Goal: Transaction & Acquisition: Purchase product/service

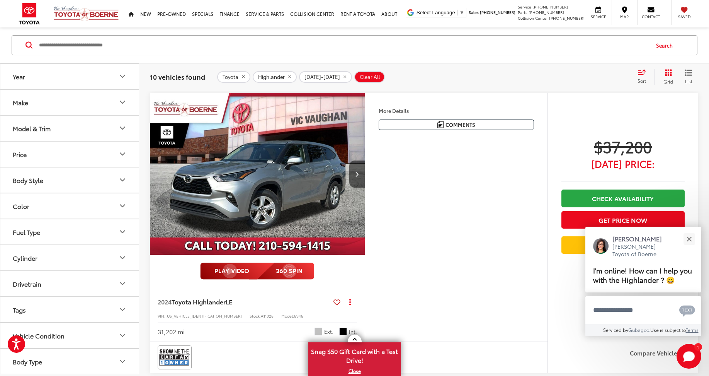
scroll to position [2075, 0]
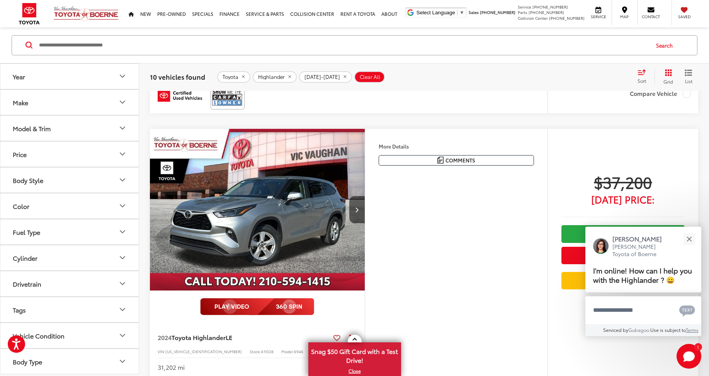
click at [259, 208] on img "2024 Toyota Highlander LE 0" at bounding box center [258, 210] width 216 height 162
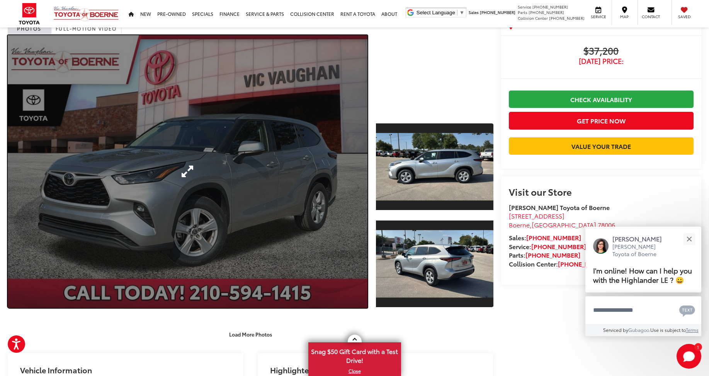
click at [303, 168] on link "Expand Photo 0" at bounding box center [188, 171] width 360 height 272
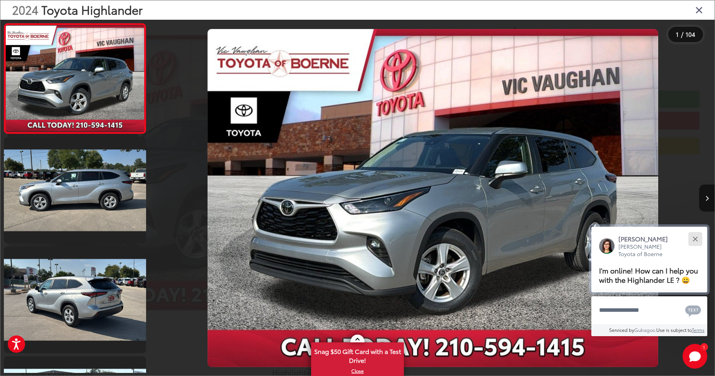
click at [695, 237] on button "Close" at bounding box center [695, 238] width 17 height 17
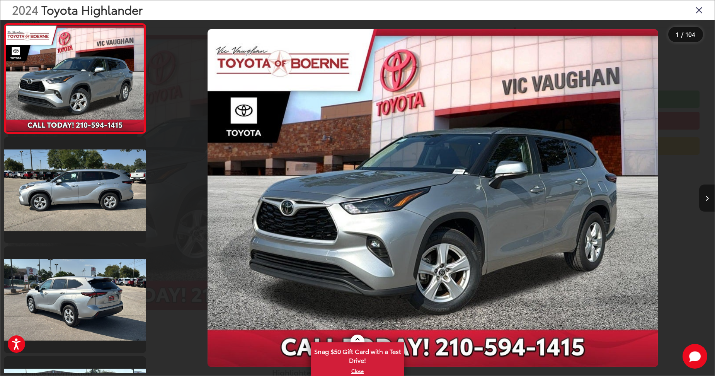
click at [705, 198] on icon "Next image" at bounding box center [706, 198] width 3 height 5
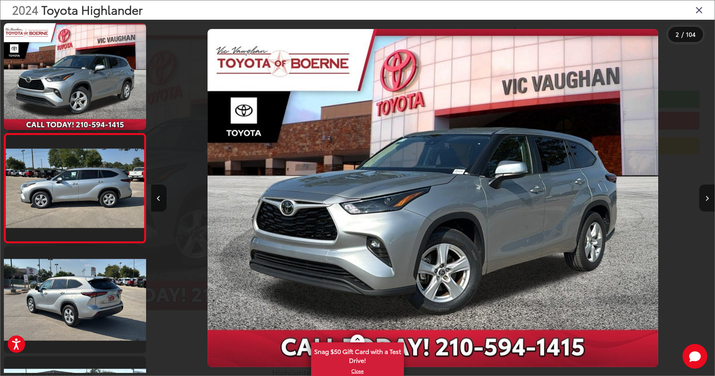
scroll to position [13, 0]
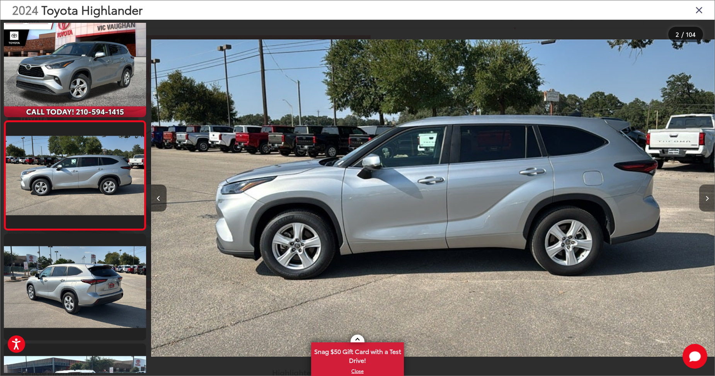
click at [705, 198] on icon "Next image" at bounding box center [706, 198] width 3 height 5
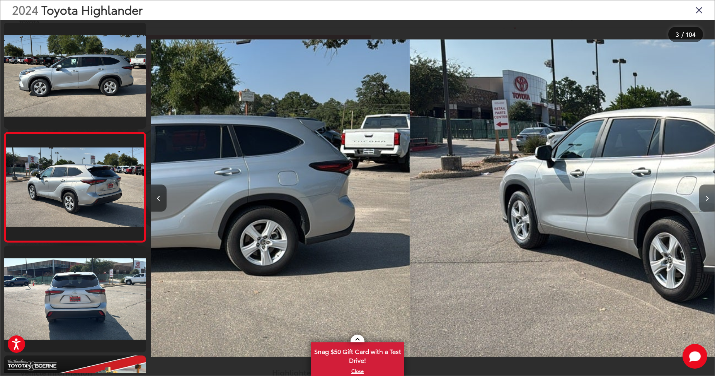
scroll to position [122, 0]
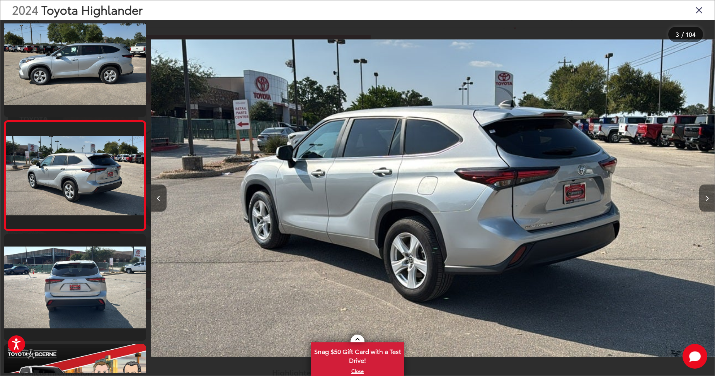
click at [705, 198] on icon "Next image" at bounding box center [706, 198] width 3 height 5
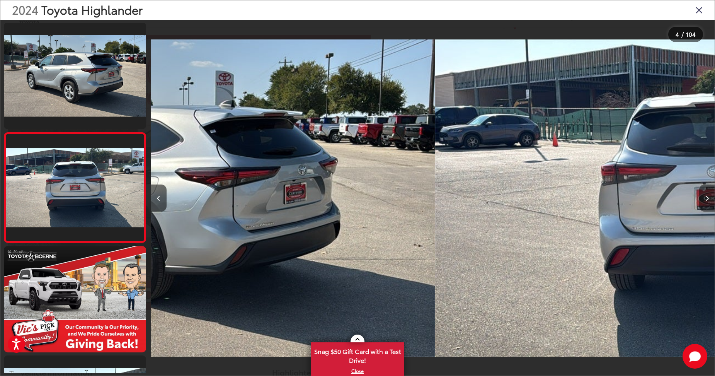
scroll to position [232, 0]
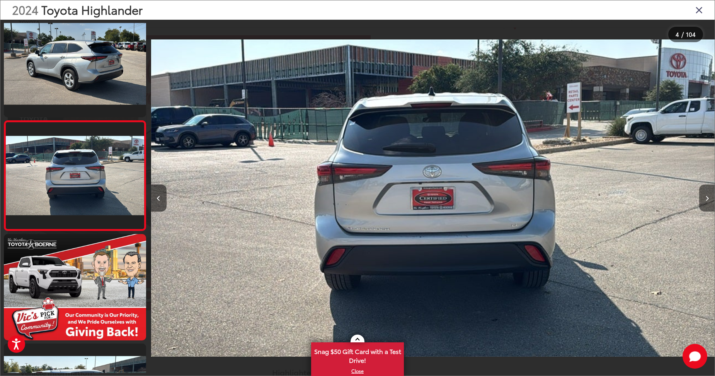
click at [705, 198] on icon "Next image" at bounding box center [706, 198] width 3 height 5
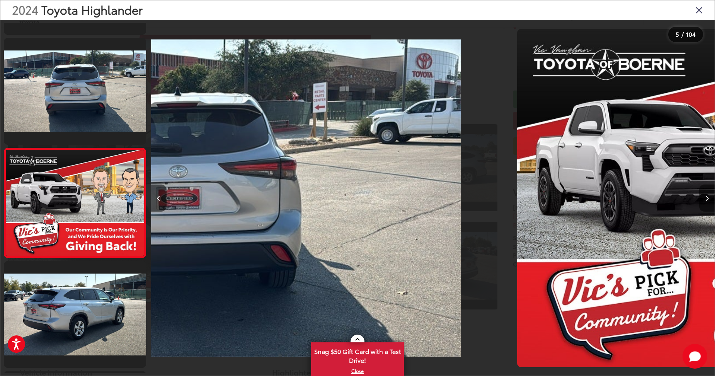
scroll to position [342, 0]
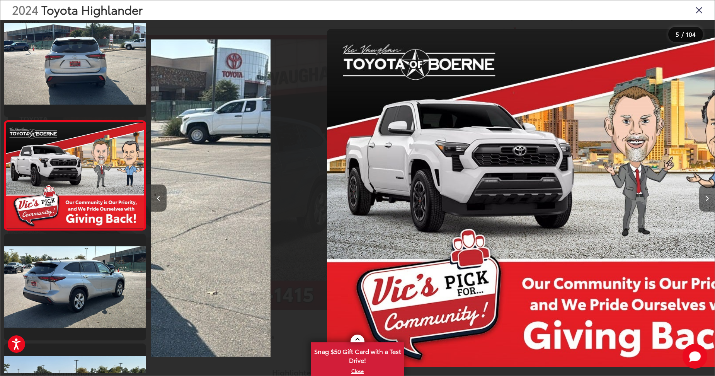
click at [705, 198] on icon "Next image" at bounding box center [706, 198] width 3 height 5
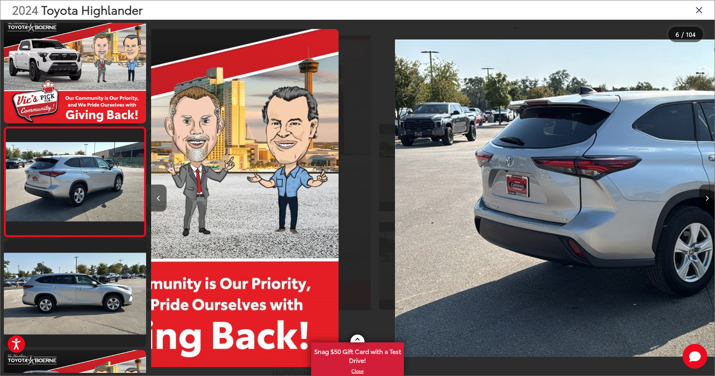
scroll to position [451, 0]
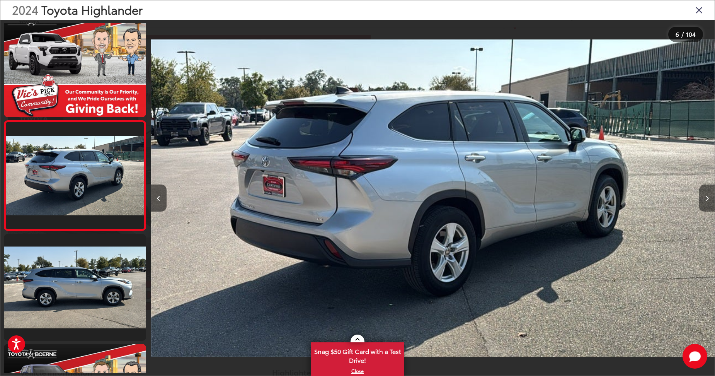
click at [705, 198] on icon "Next image" at bounding box center [706, 198] width 3 height 5
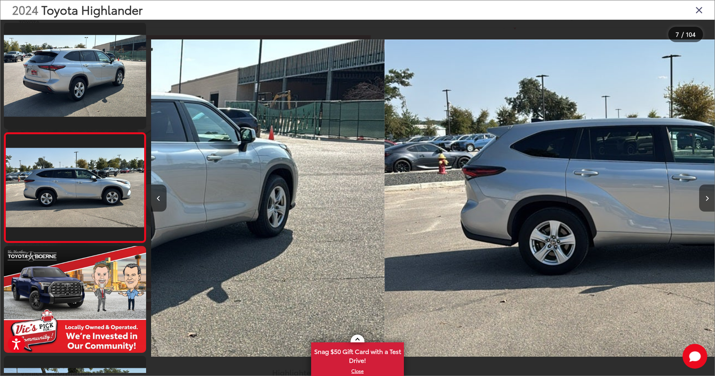
scroll to position [561, 0]
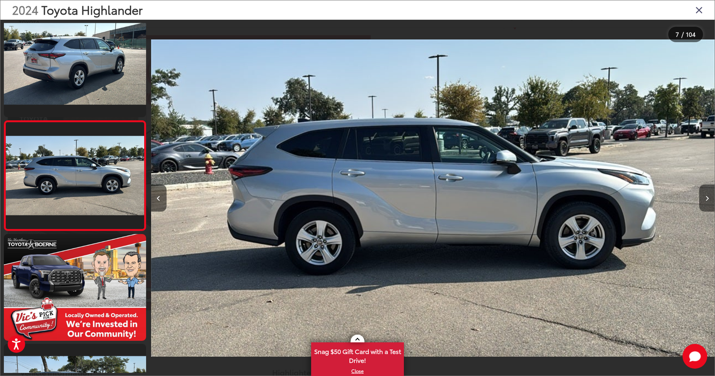
click at [705, 198] on icon "Next image" at bounding box center [706, 198] width 3 height 5
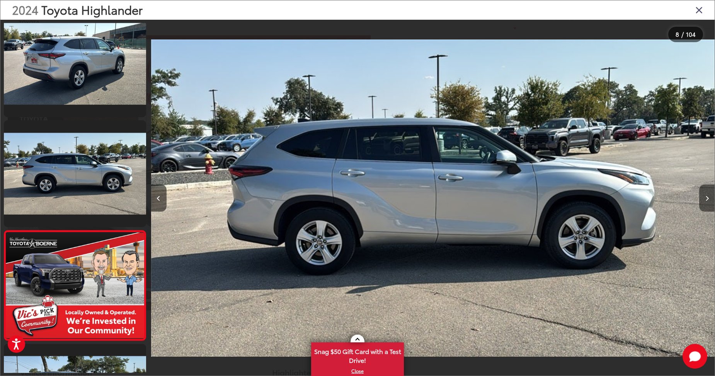
scroll to position [0, 0]
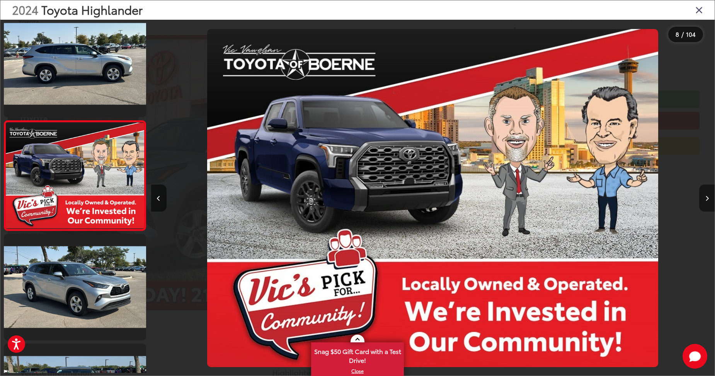
click at [705, 198] on icon "Next image" at bounding box center [706, 198] width 3 height 5
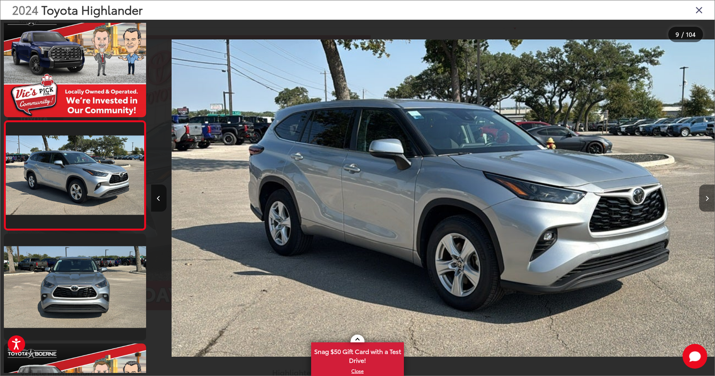
click at [705, 198] on icon "Next image" at bounding box center [706, 198] width 3 height 5
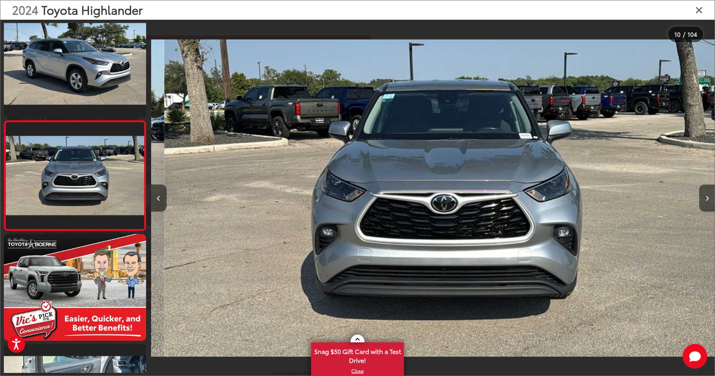
click at [705, 198] on icon "Next image" at bounding box center [706, 198] width 3 height 5
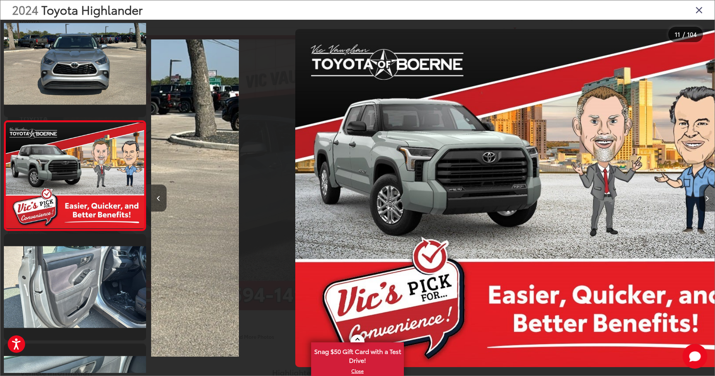
click at [705, 198] on icon "Next image" at bounding box center [706, 198] width 3 height 5
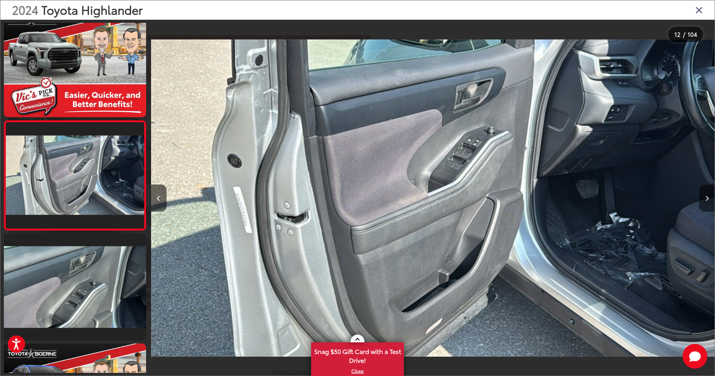
click at [705, 198] on icon "Next image" at bounding box center [706, 198] width 3 height 5
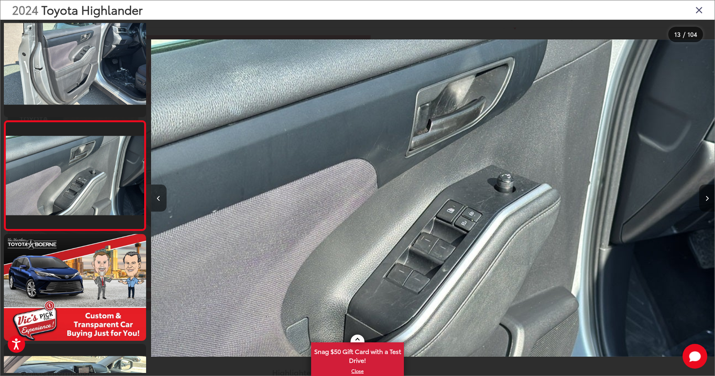
click at [705, 198] on icon "Next image" at bounding box center [706, 198] width 3 height 5
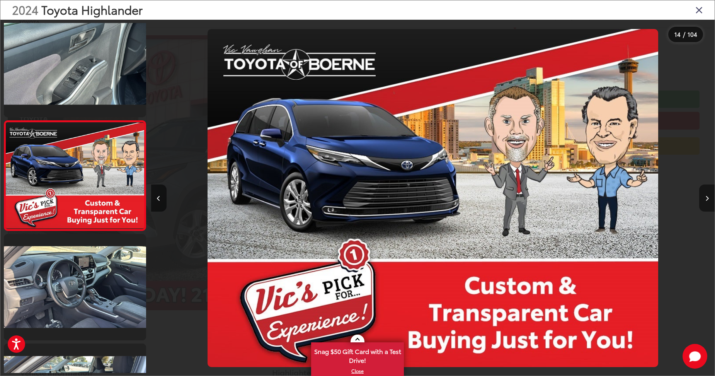
click at [705, 198] on icon "Next image" at bounding box center [706, 198] width 3 height 5
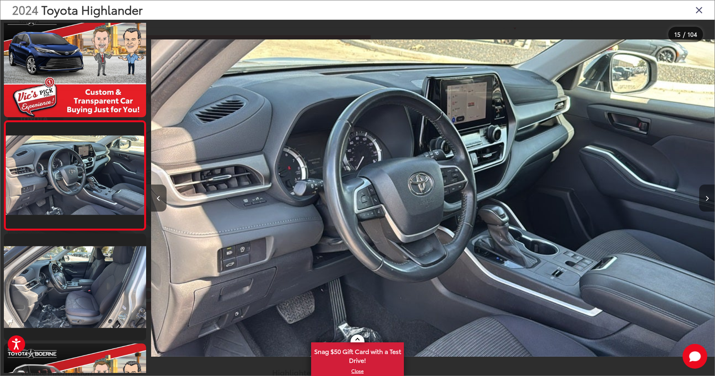
click at [705, 198] on icon "Next image" at bounding box center [706, 198] width 3 height 5
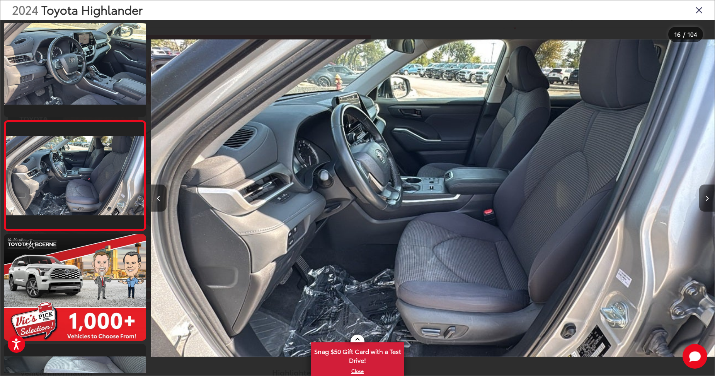
click at [705, 198] on icon "Next image" at bounding box center [706, 198] width 3 height 5
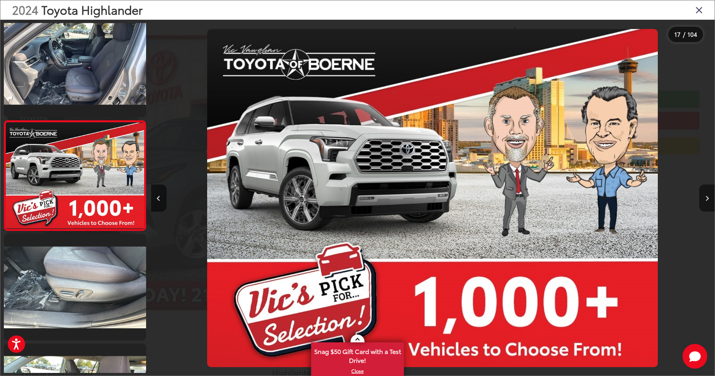
click at [705, 198] on icon "Next image" at bounding box center [706, 198] width 3 height 5
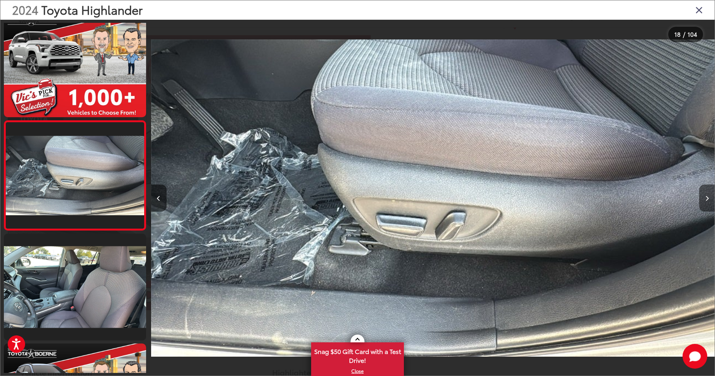
click at [705, 198] on icon "Next image" at bounding box center [706, 198] width 3 height 5
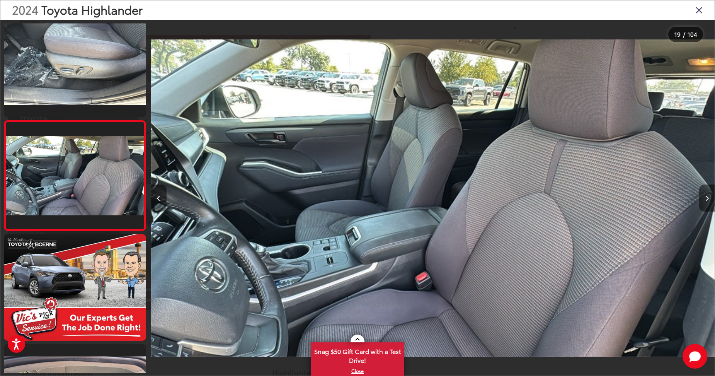
click at [705, 198] on icon "Next image" at bounding box center [706, 198] width 3 height 5
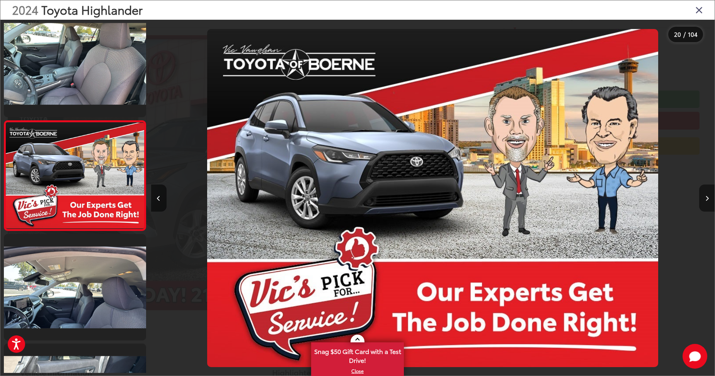
click at [705, 198] on icon "Next image" at bounding box center [706, 198] width 3 height 5
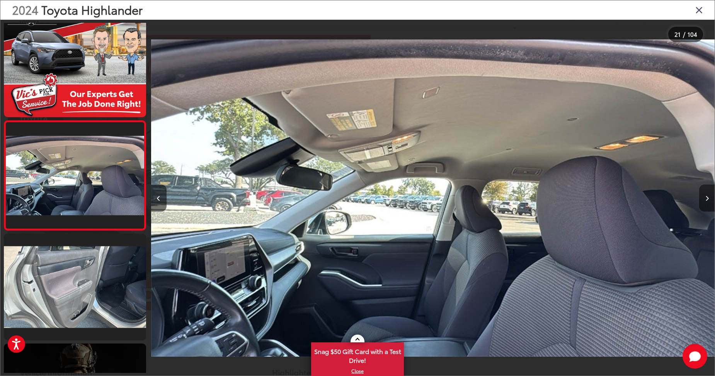
click at [705, 198] on icon "Next image" at bounding box center [706, 198] width 3 height 5
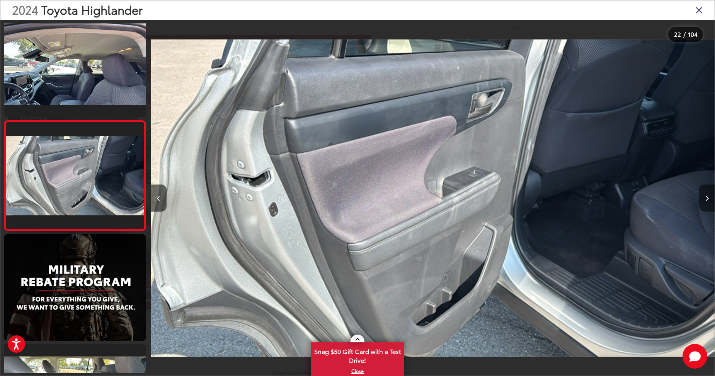
click at [705, 198] on icon "Next image" at bounding box center [706, 198] width 3 height 5
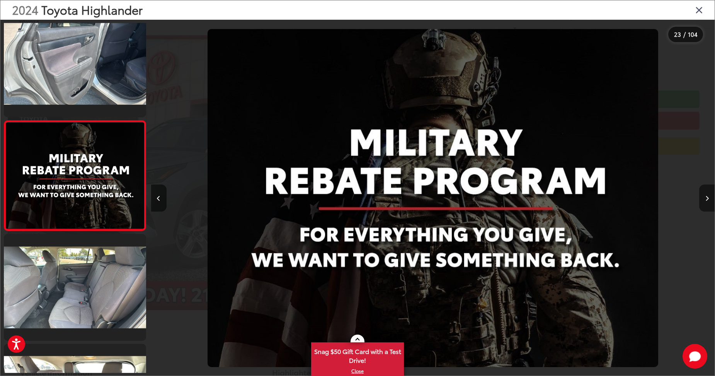
click at [705, 198] on icon "Next image" at bounding box center [706, 198] width 3 height 5
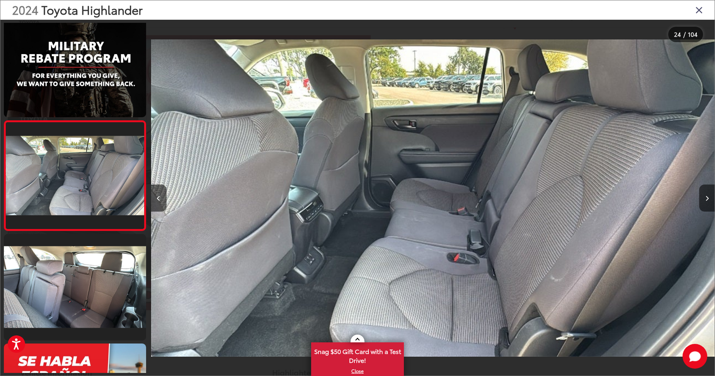
click at [700, 12] on icon "Close gallery" at bounding box center [699, 10] width 8 height 10
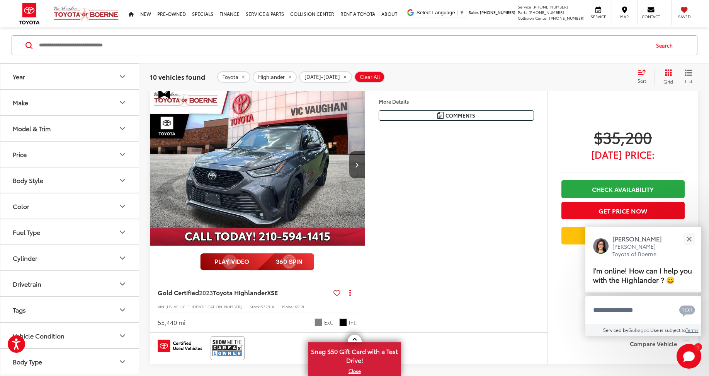
scroll to position [1590, 0]
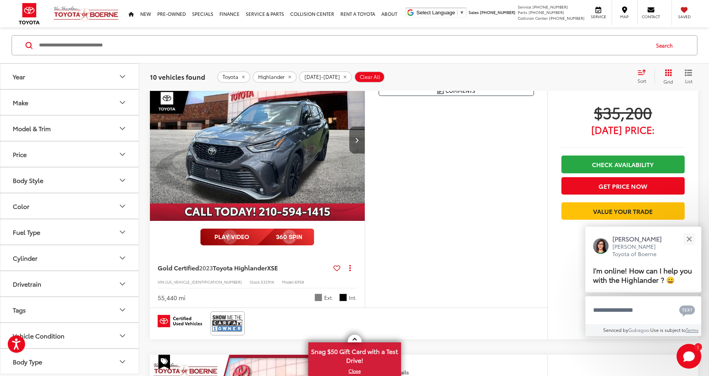
click at [352, 140] on button "Next image" at bounding box center [356, 139] width 15 height 27
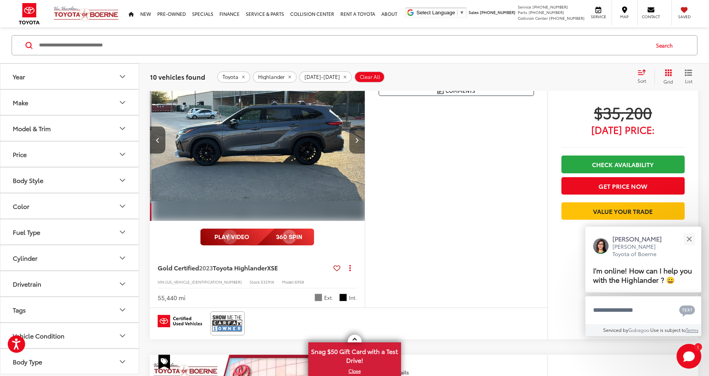
scroll to position [0, 216]
click at [352, 140] on button "Next image" at bounding box center [356, 139] width 15 height 27
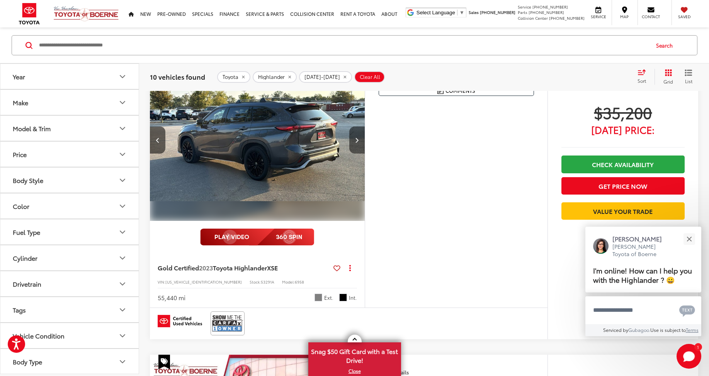
click at [352, 140] on button "Next image" at bounding box center [356, 139] width 15 height 27
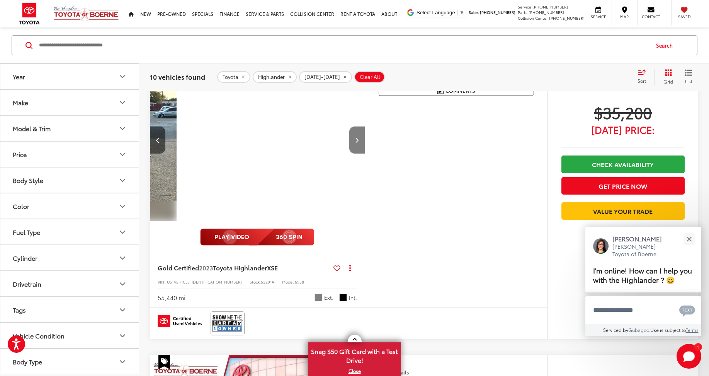
scroll to position [1555, 0]
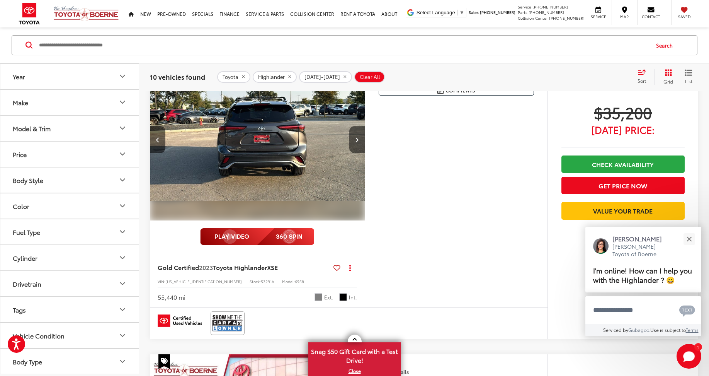
click at [352, 140] on button "Next image" at bounding box center [356, 139] width 15 height 27
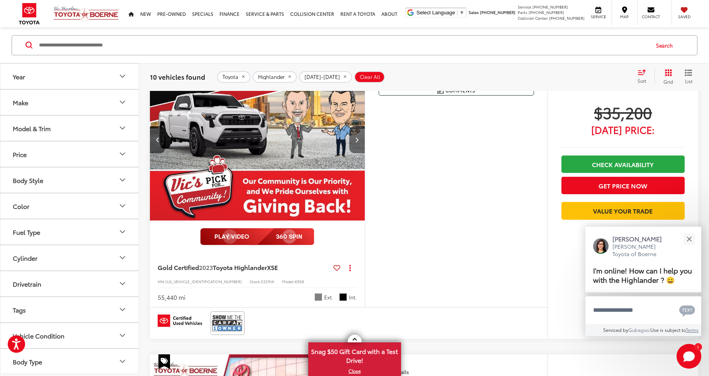
click at [352, 140] on button "Next image" at bounding box center [356, 139] width 15 height 27
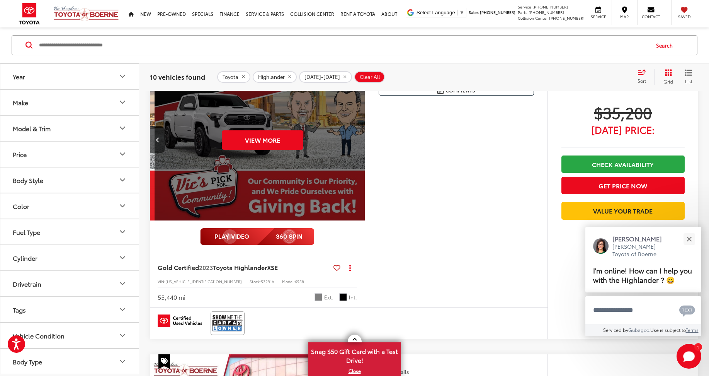
scroll to position [0, 1079]
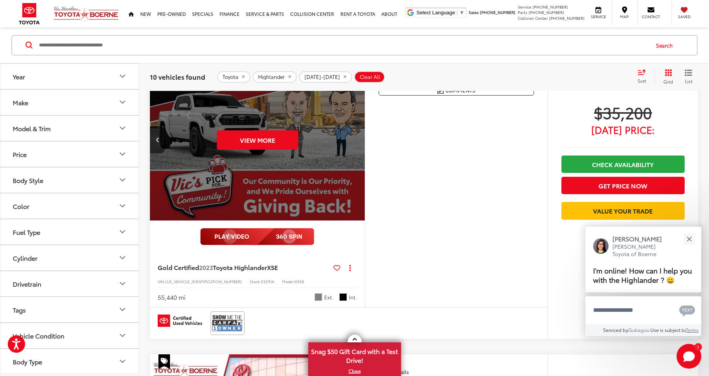
click at [352, 140] on div "View More" at bounding box center [258, 140] width 216 height 162
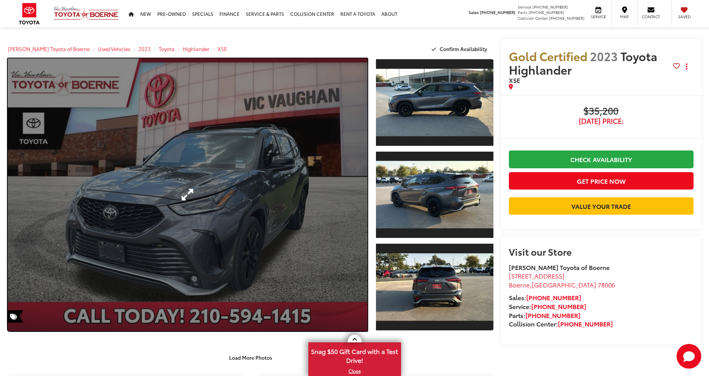
click at [271, 187] on link "Expand Photo 0" at bounding box center [188, 194] width 360 height 272
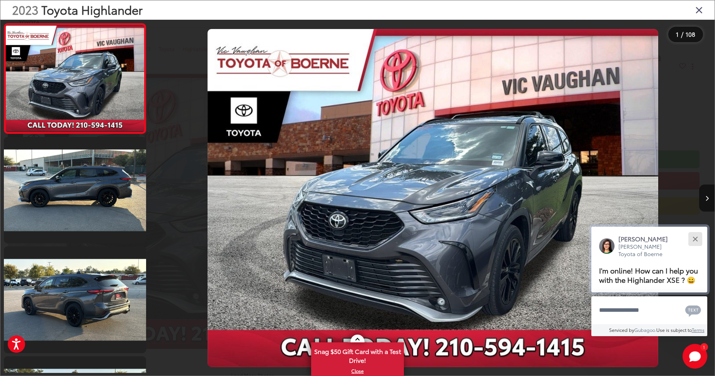
click at [696, 235] on button "Close" at bounding box center [695, 238] width 17 height 17
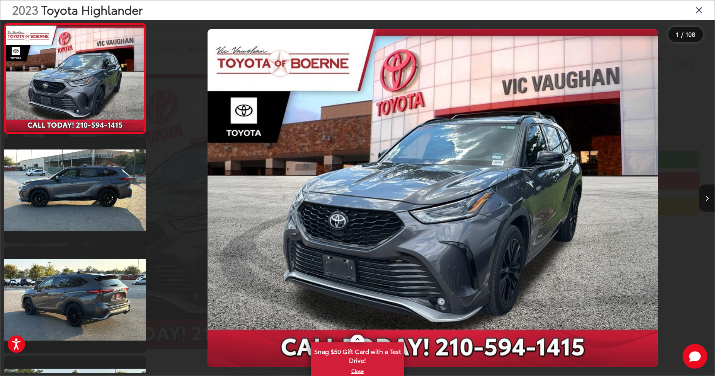
click at [706, 199] on icon "Next image" at bounding box center [706, 198] width 3 height 5
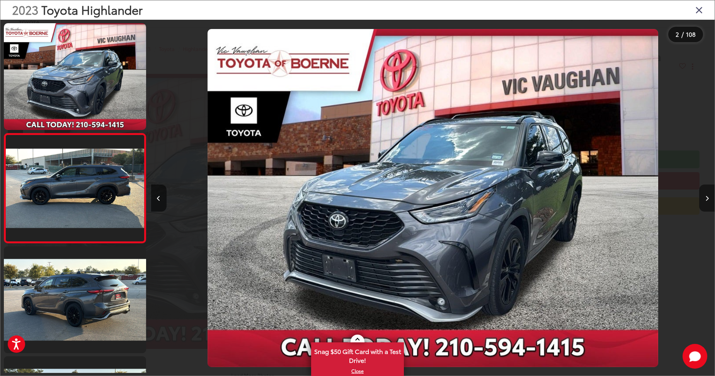
click at [706, 199] on icon "Next image" at bounding box center [706, 198] width 3 height 5
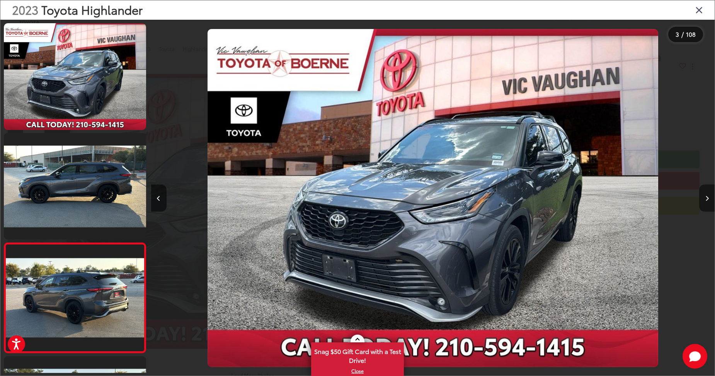
scroll to position [0, 400]
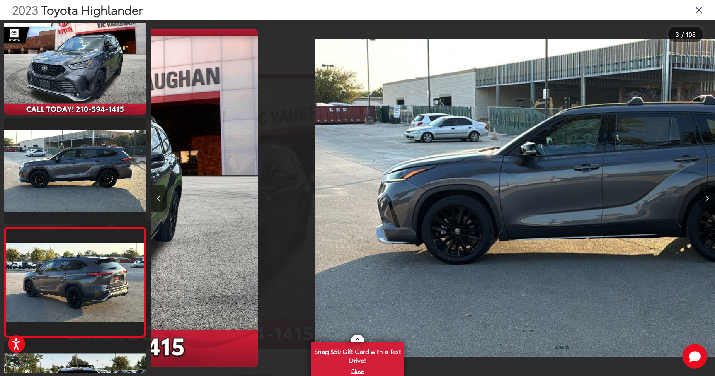
click at [706, 199] on icon "Next image" at bounding box center [706, 198] width 3 height 5
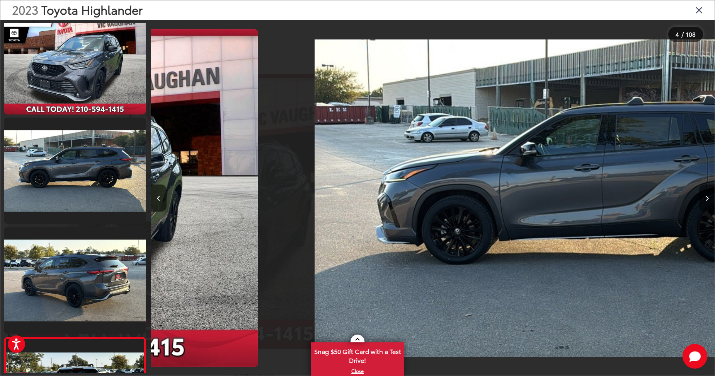
scroll to position [0, 806]
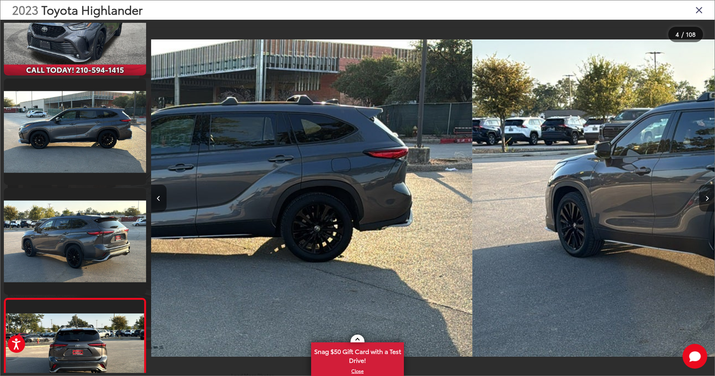
click at [706, 199] on icon "Next image" at bounding box center [706, 198] width 3 height 5
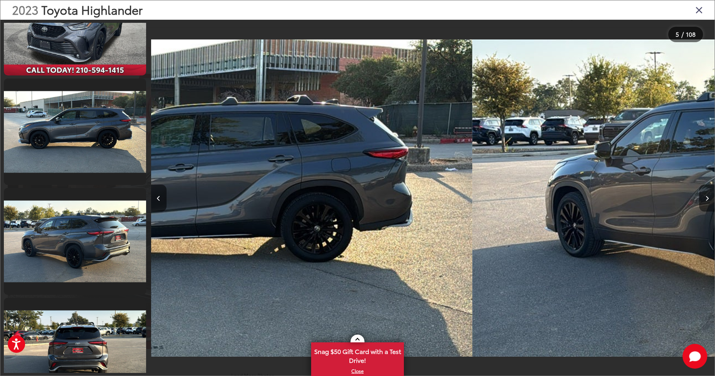
scroll to position [0, 1220]
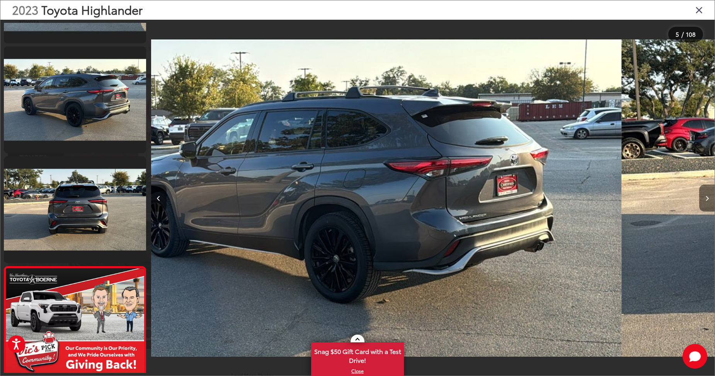
click at [706, 199] on icon "Next image" at bounding box center [706, 198] width 3 height 5
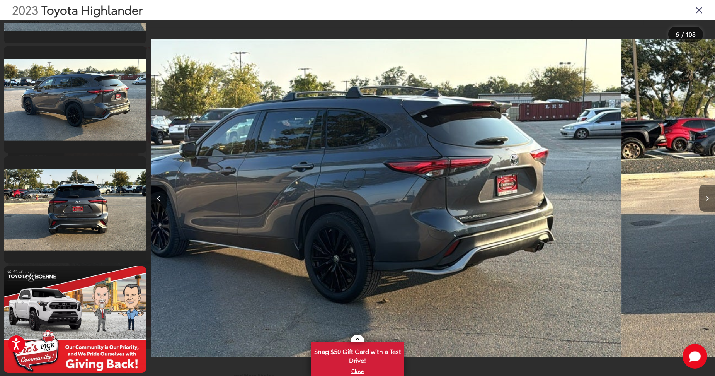
scroll to position [0, 1630]
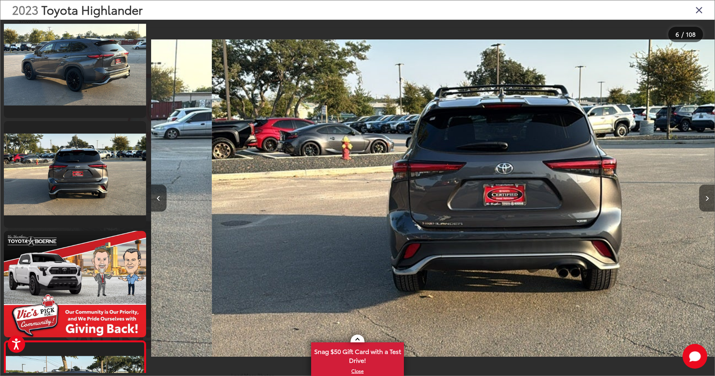
click at [706, 199] on icon "Next image" at bounding box center [706, 198] width 3 height 5
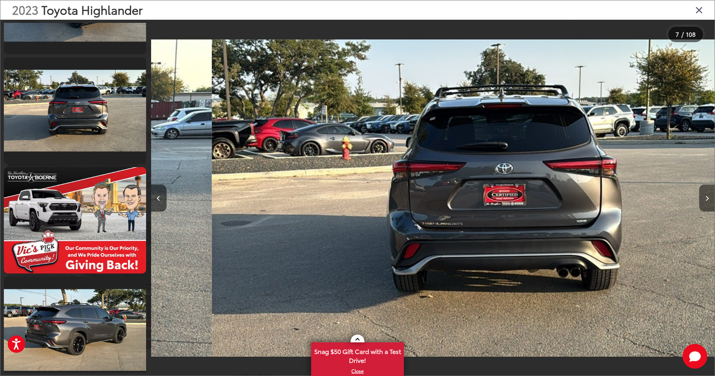
scroll to position [0, 2022]
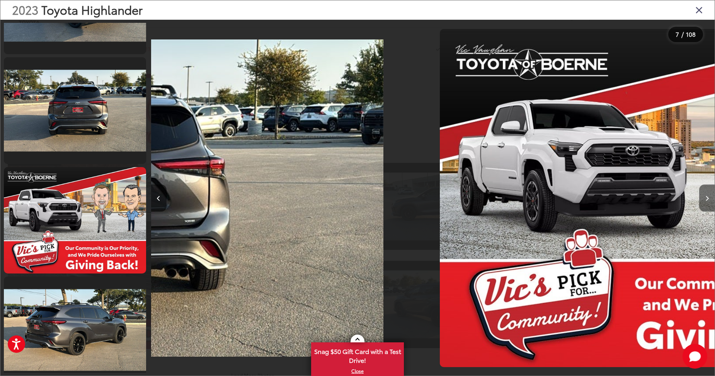
click at [706, 199] on icon "Next image" at bounding box center [706, 198] width 3 height 5
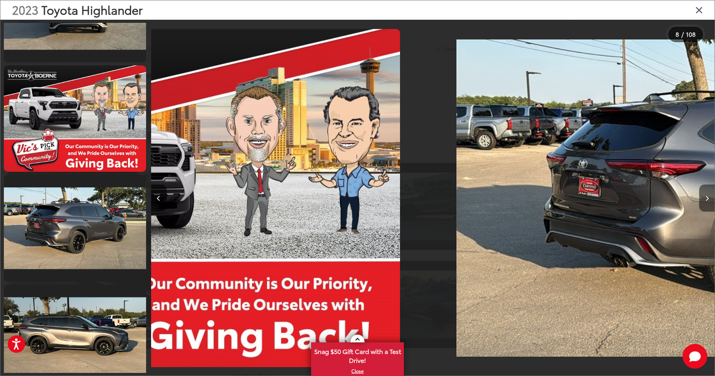
click at [706, 199] on icon "Next image" at bounding box center [706, 198] width 3 height 5
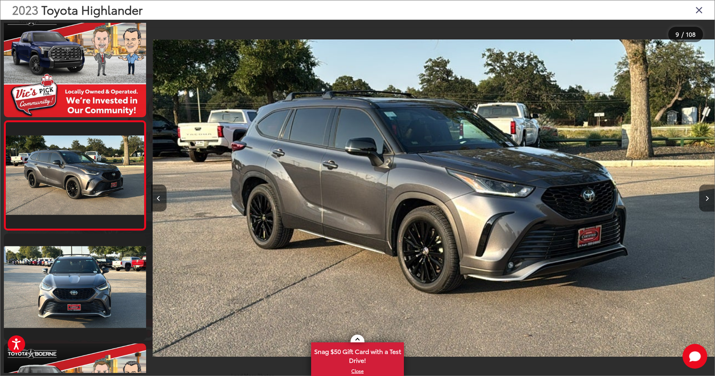
scroll to position [0, 4509]
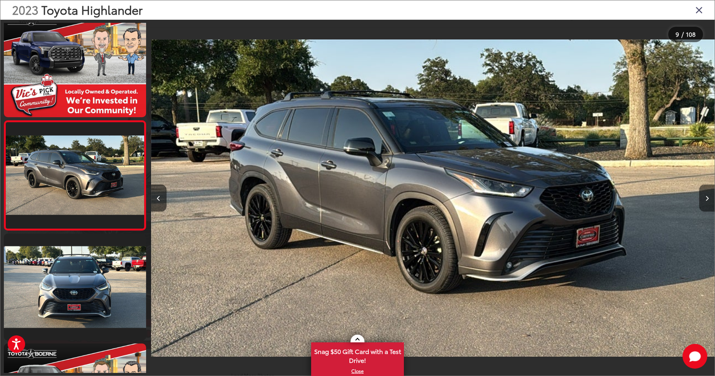
click at [706, 199] on icon "Next image" at bounding box center [706, 198] width 3 height 5
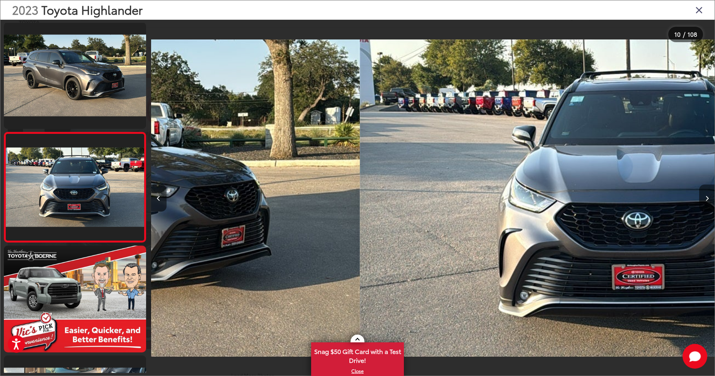
scroll to position [890, 0]
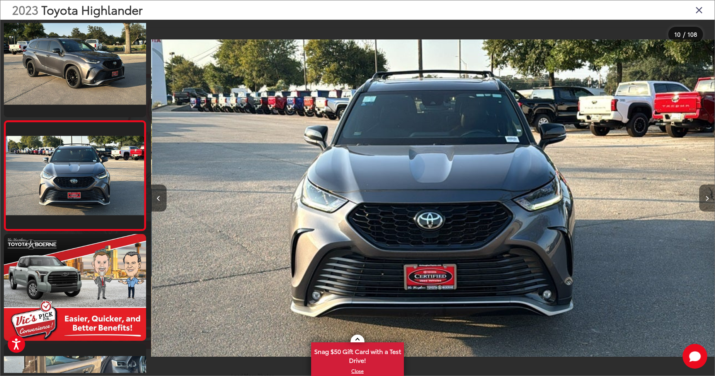
click at [706, 199] on icon "Next image" at bounding box center [706, 198] width 3 height 5
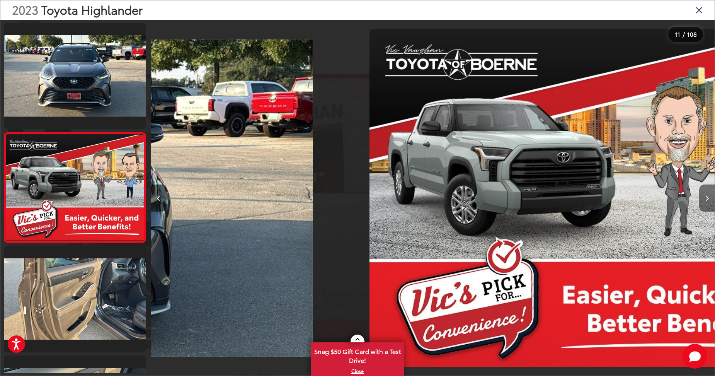
scroll to position [999, 0]
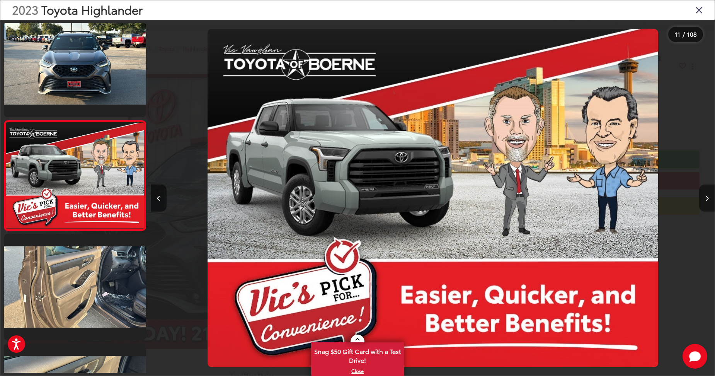
click at [706, 199] on icon "Next image" at bounding box center [706, 198] width 3 height 5
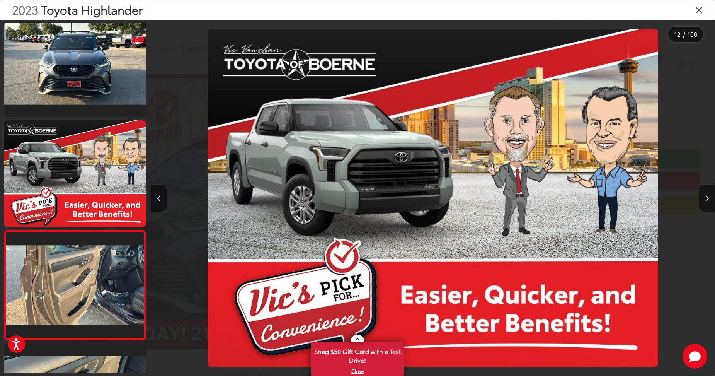
scroll to position [0, 0]
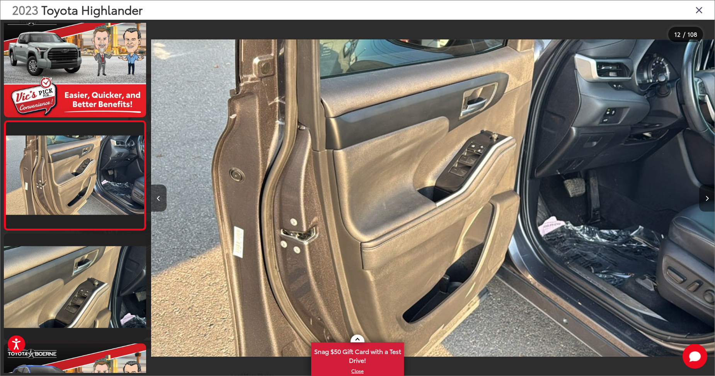
click at [706, 199] on icon "Next image" at bounding box center [706, 198] width 3 height 5
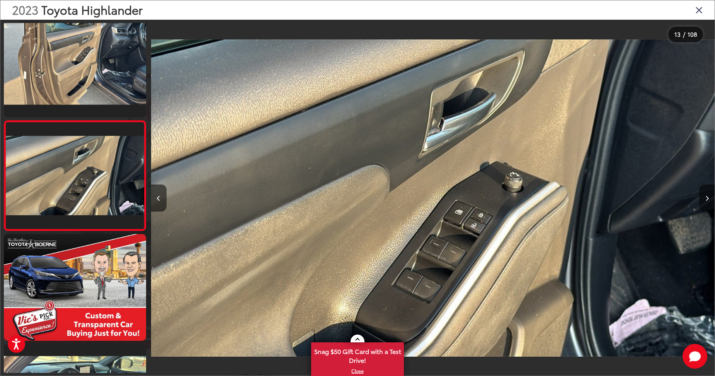
click at [706, 199] on icon "Next image" at bounding box center [706, 198] width 3 height 5
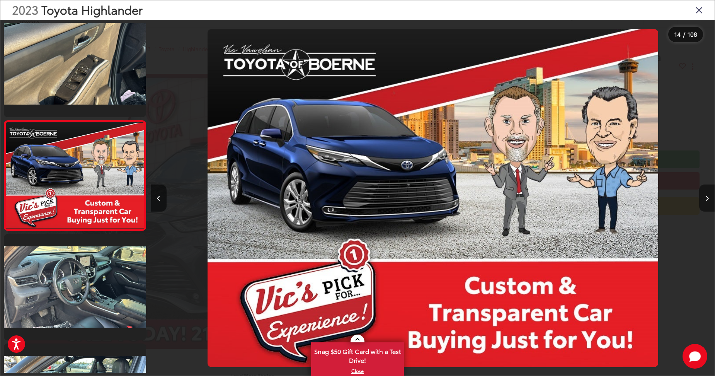
click at [706, 199] on icon "Next image" at bounding box center [706, 198] width 3 height 5
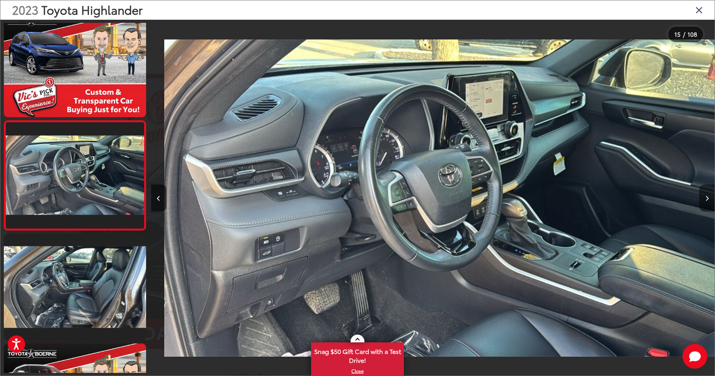
click at [706, 199] on icon "Next image" at bounding box center [706, 198] width 3 height 5
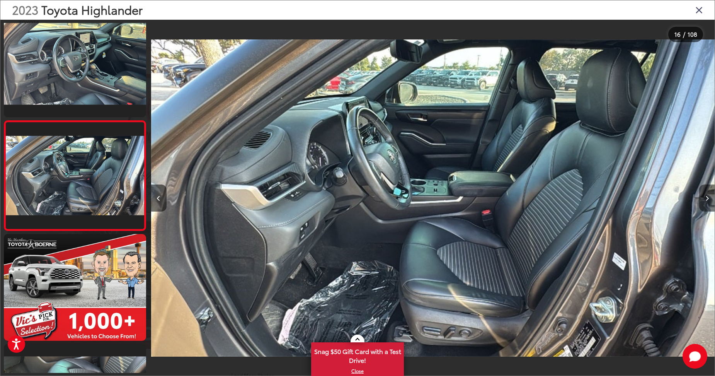
click at [706, 199] on icon "Next image" at bounding box center [706, 198] width 3 height 5
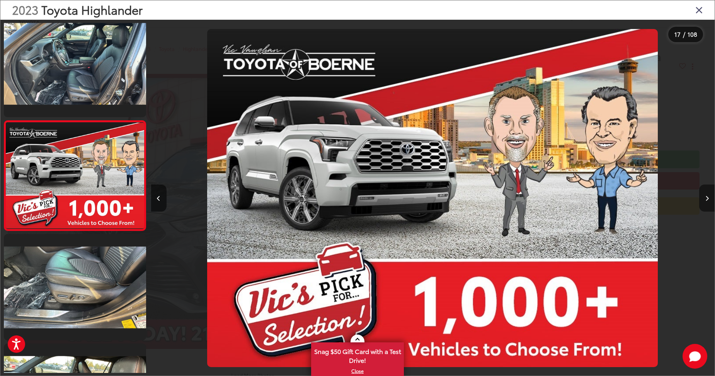
click at [706, 199] on icon "Next image" at bounding box center [706, 198] width 3 height 5
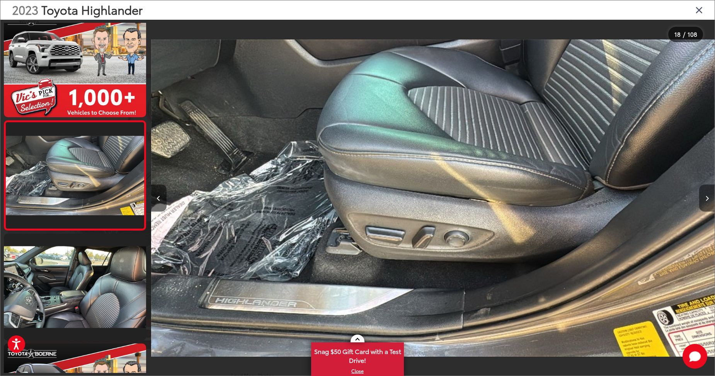
click at [706, 199] on icon "Next image" at bounding box center [706, 198] width 3 height 5
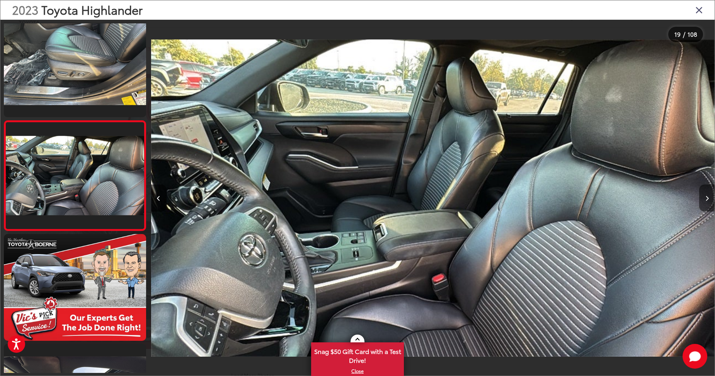
click at [706, 199] on icon "Next image" at bounding box center [706, 198] width 3 height 5
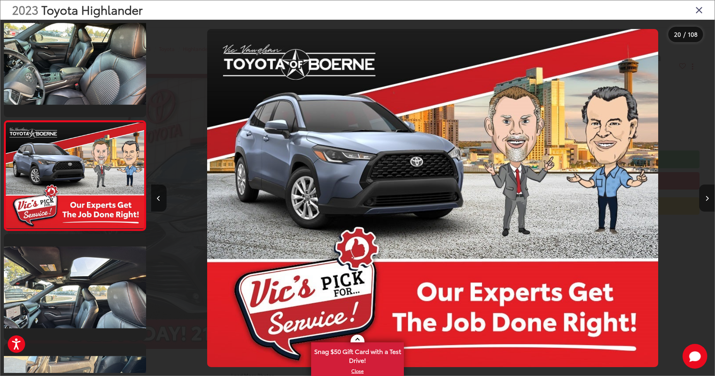
click at [706, 199] on icon "Next image" at bounding box center [706, 198] width 3 height 5
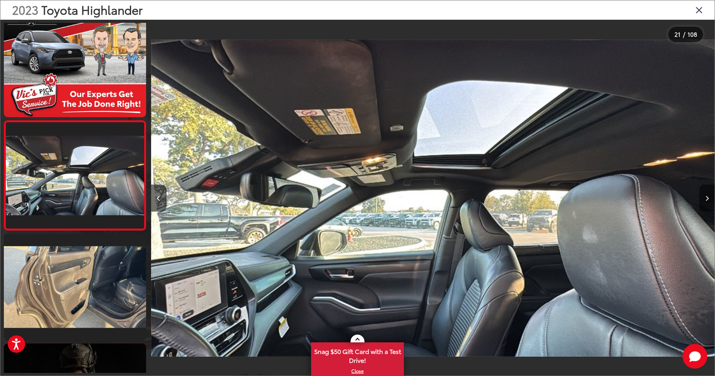
click at [706, 199] on icon "Next image" at bounding box center [706, 198] width 3 height 5
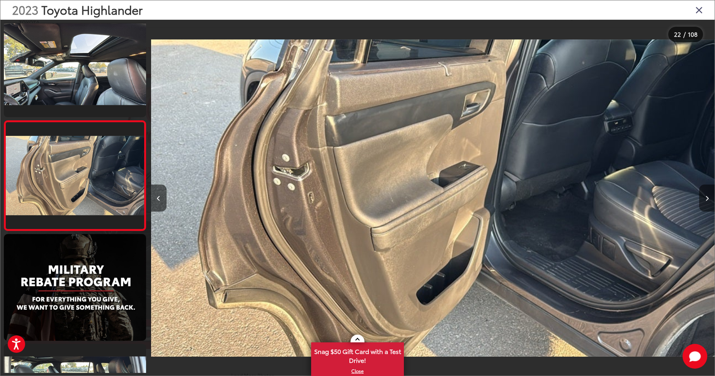
click at [706, 199] on icon "Next image" at bounding box center [706, 198] width 3 height 5
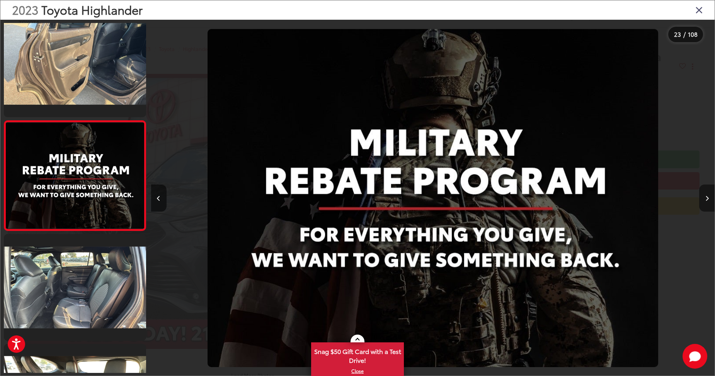
click at [706, 199] on icon "Next image" at bounding box center [706, 198] width 3 height 5
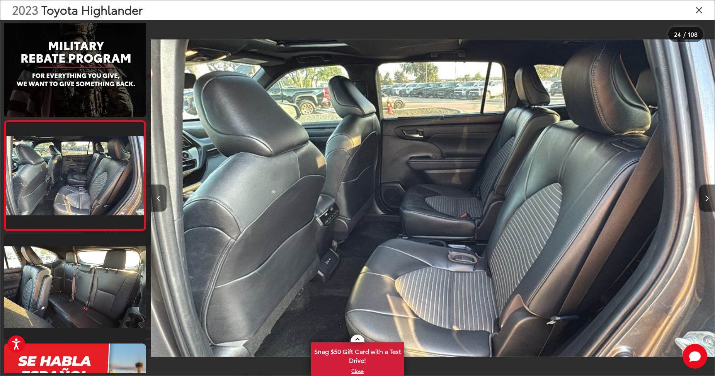
click at [698, 10] on icon "Close gallery" at bounding box center [699, 10] width 8 height 10
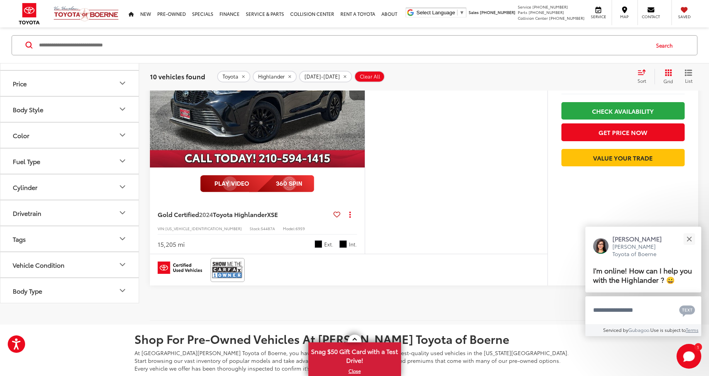
scroll to position [2752, 0]
